Goal: Information Seeking & Learning: Learn about a topic

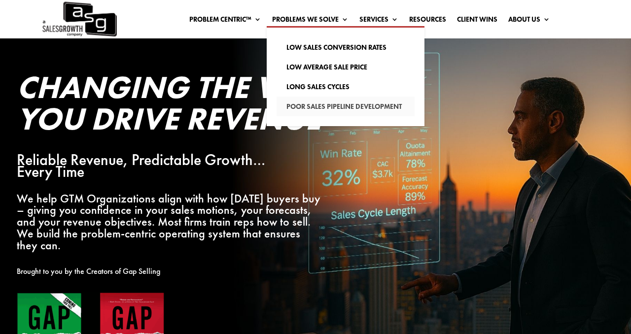
click at [313, 107] on link "Poor Sales Pipeline Development" at bounding box center [345, 107] width 138 height 20
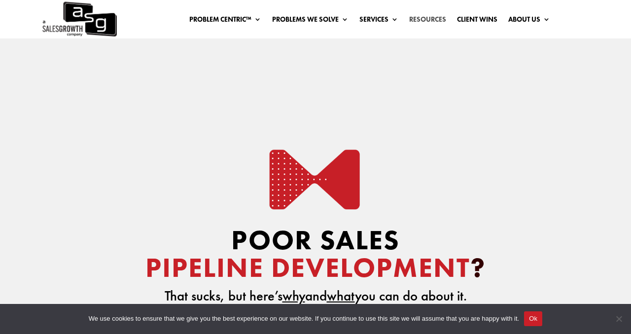
click at [415, 19] on link "Resources" at bounding box center [427, 21] width 37 height 11
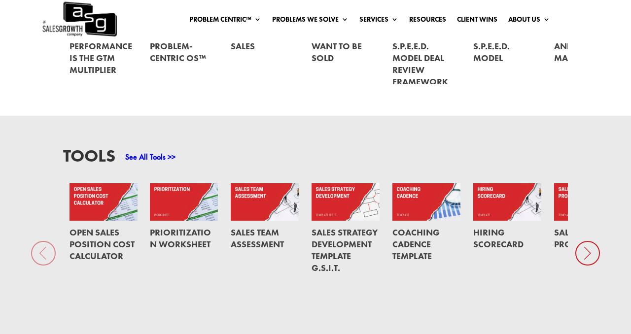
scroll to position [577, 0]
